Goal: Information Seeking & Learning: Find specific fact

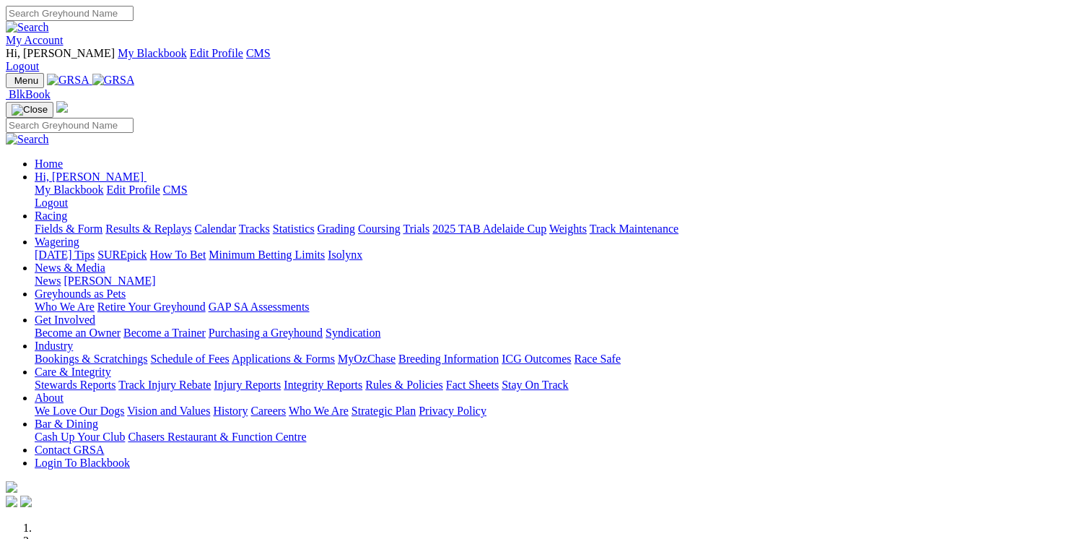
click at [698, 27] on div "My Account Hi, Matthew My Blackbook Edit Profile CMS Logout" at bounding box center [546, 39] width 1081 height 67
click at [134, 21] on input "Search" at bounding box center [70, 13] width 128 height 15
type input "home town"
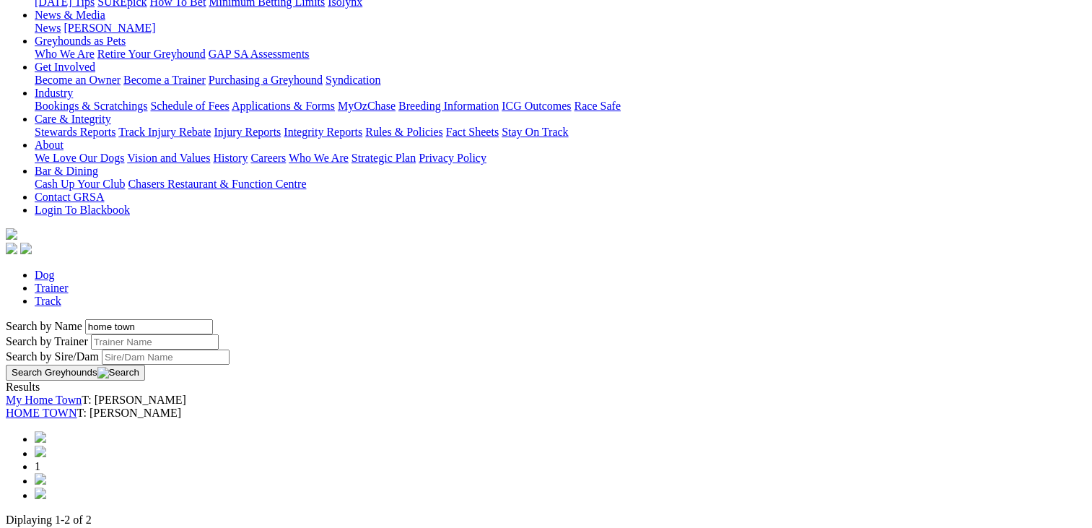
scroll to position [283, 0]
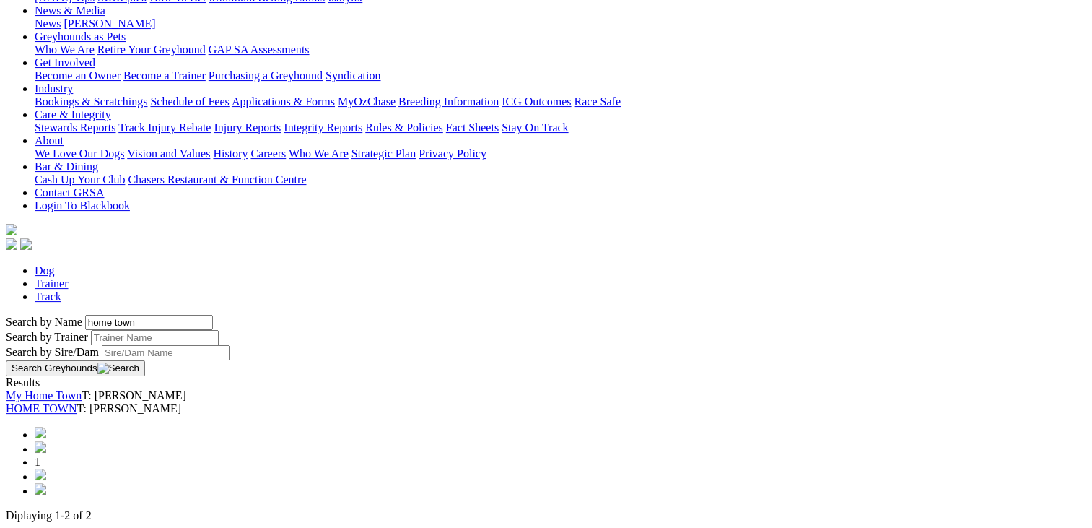
click at [77, 402] on link "HOME TOWN" at bounding box center [41, 408] width 71 height 12
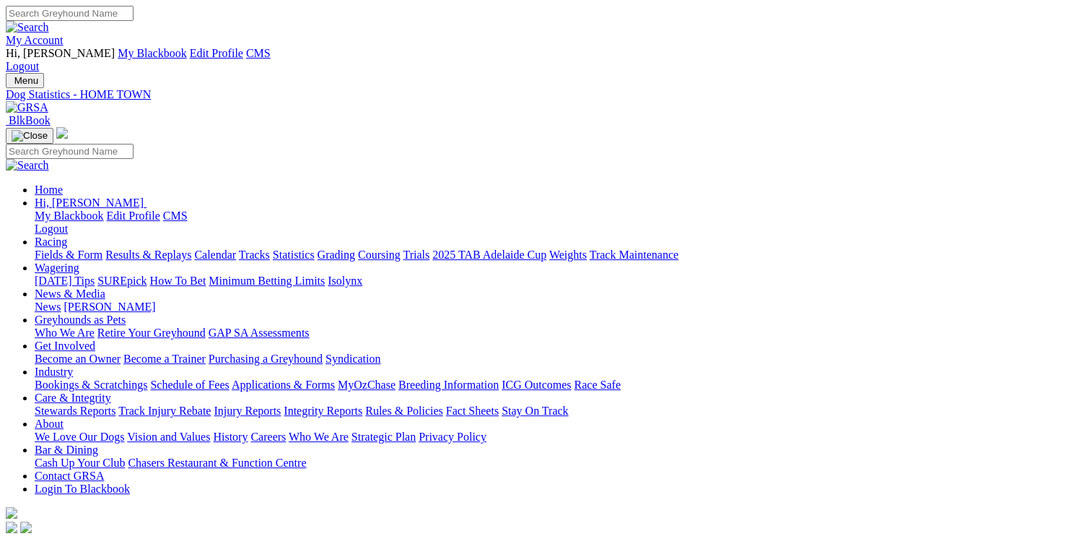
click at [134, 16] on input "Search" at bounding box center [70, 13] width 128 height 15
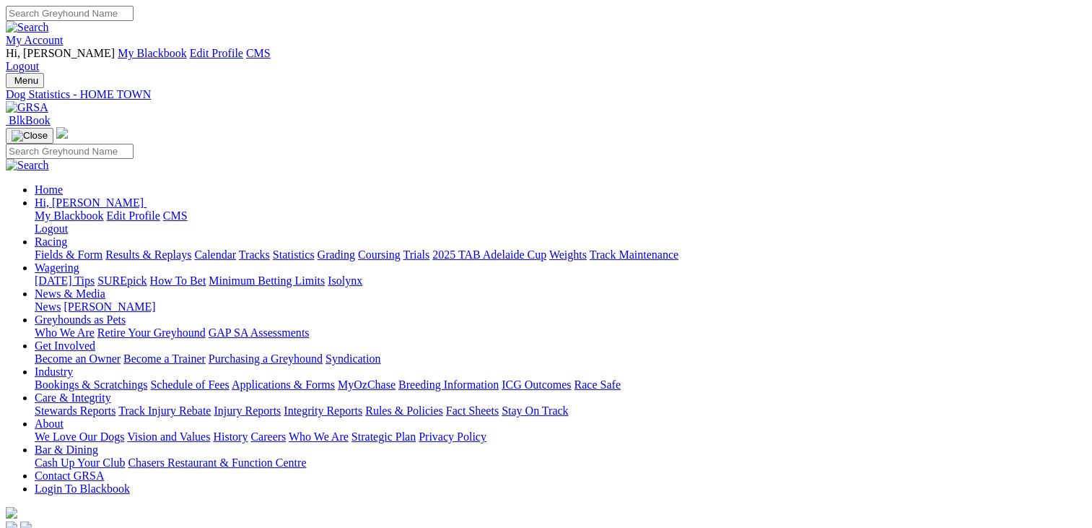
click at [134, 16] on input "Search" at bounding box center [70, 13] width 128 height 15
type input "danyo's wylie"
click at [134, 19] on input "Search" at bounding box center [70, 13] width 128 height 15
type input "hot lips"
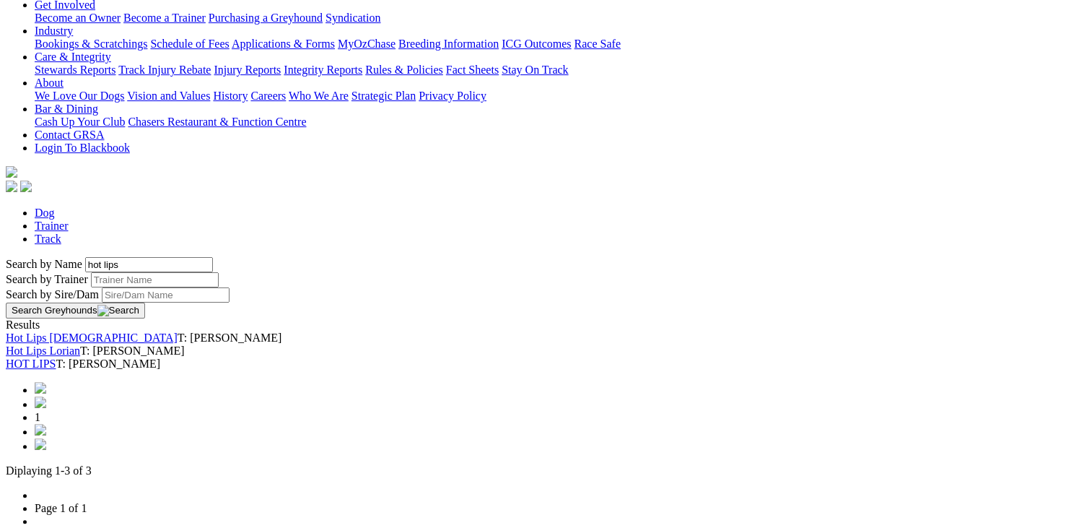
scroll to position [342, 0]
click at [56, 356] on link "HOT LIPS" at bounding box center [31, 362] width 51 height 12
